Goal: Find specific page/section: Find specific page/section

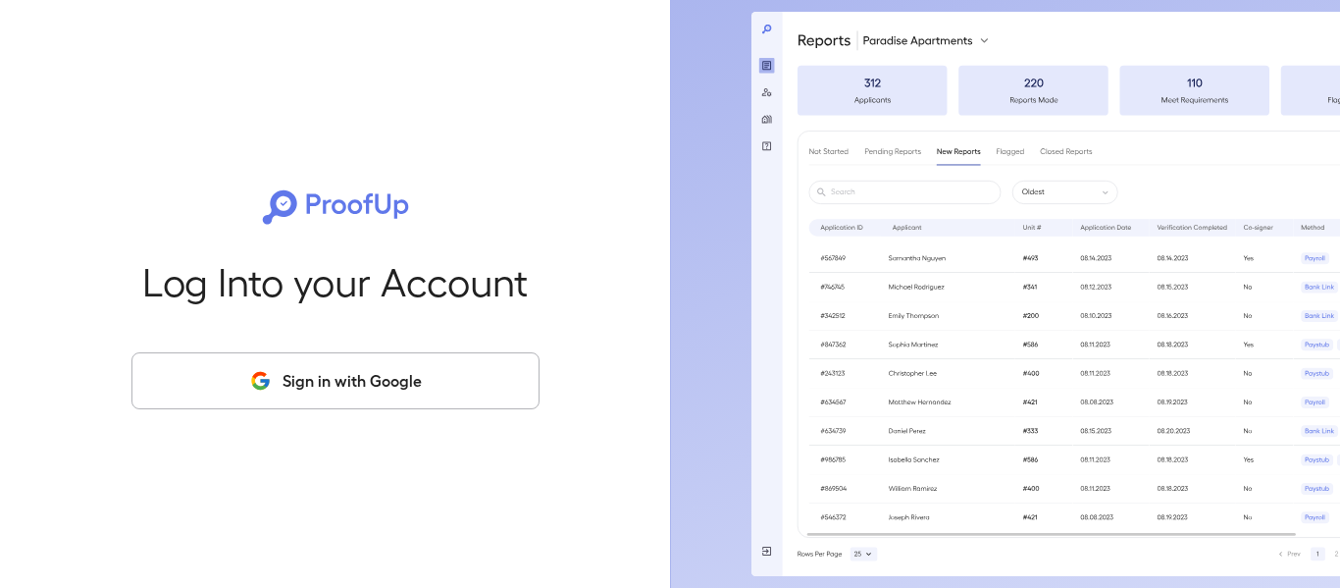
click at [463, 379] on button "Sign in with Google" at bounding box center [335, 380] width 408 height 57
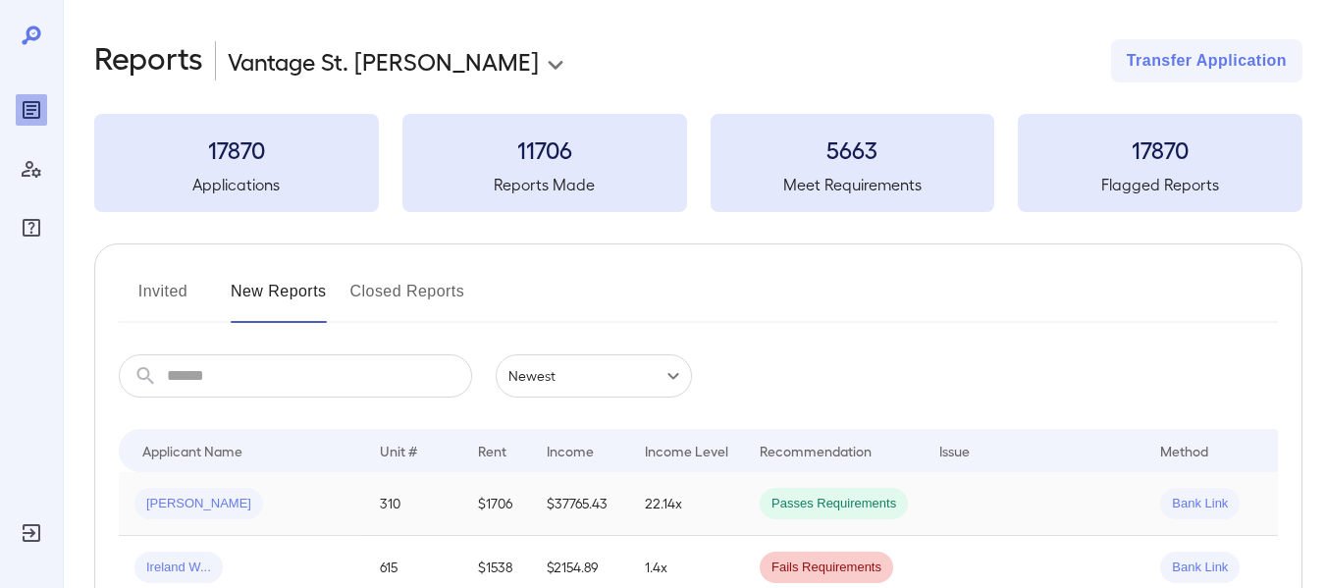
click at [164, 512] on span "[PERSON_NAME]" at bounding box center [198, 503] width 129 height 19
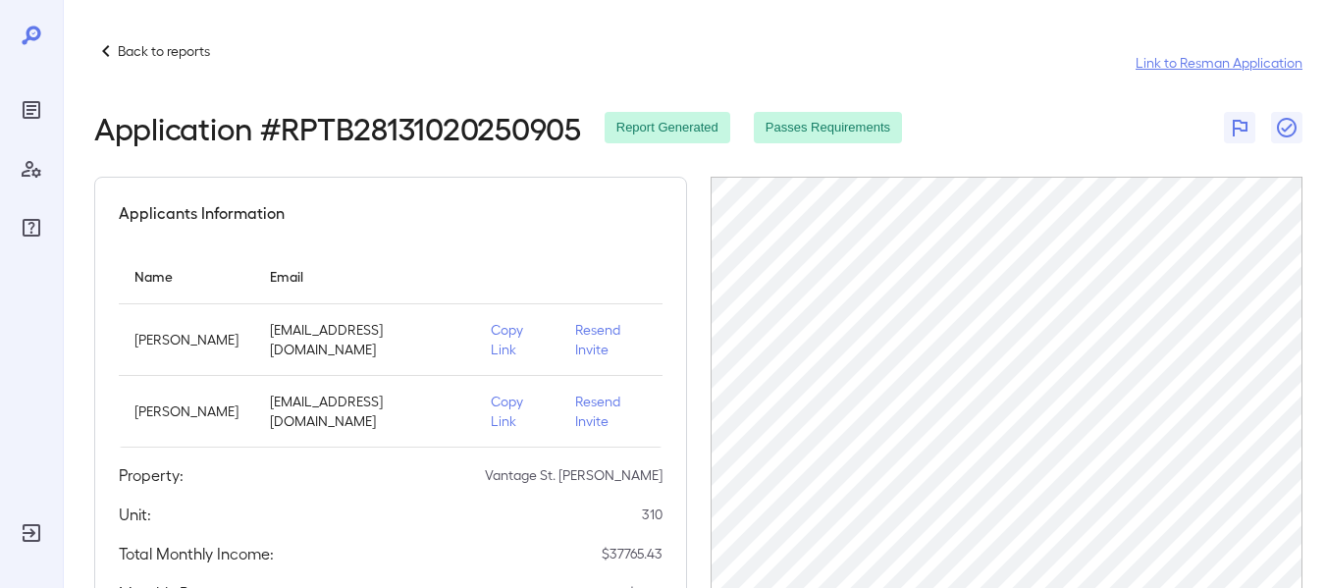
click at [1241, 70] on link "Link to Resman Application" at bounding box center [1218, 63] width 167 height 20
